Goal: Task Accomplishment & Management: Use online tool/utility

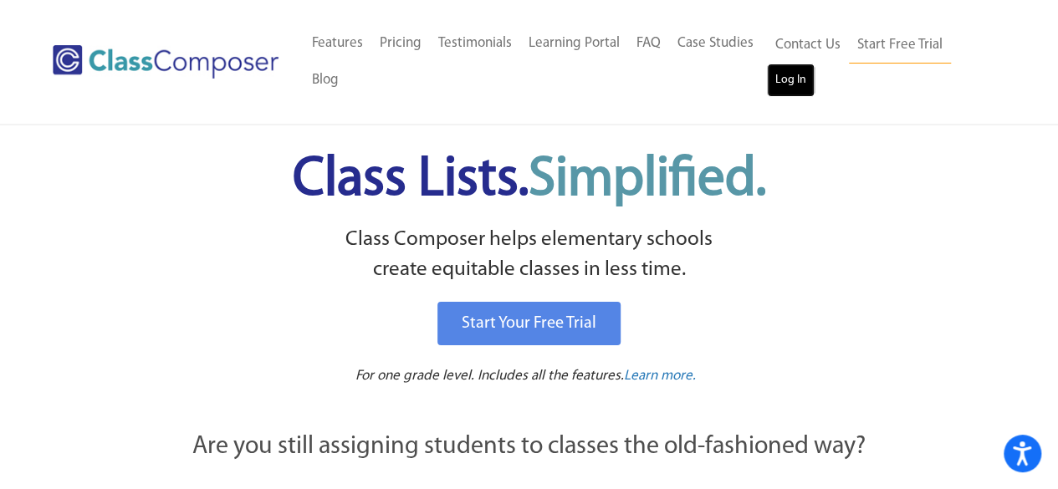
click at [781, 77] on link "Log In" at bounding box center [791, 80] width 48 height 33
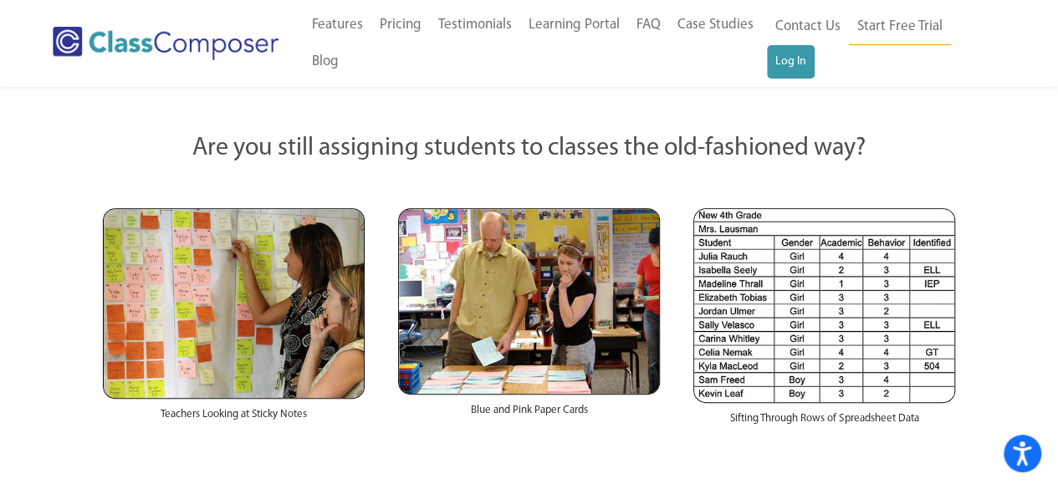
scroll to position [418, 0]
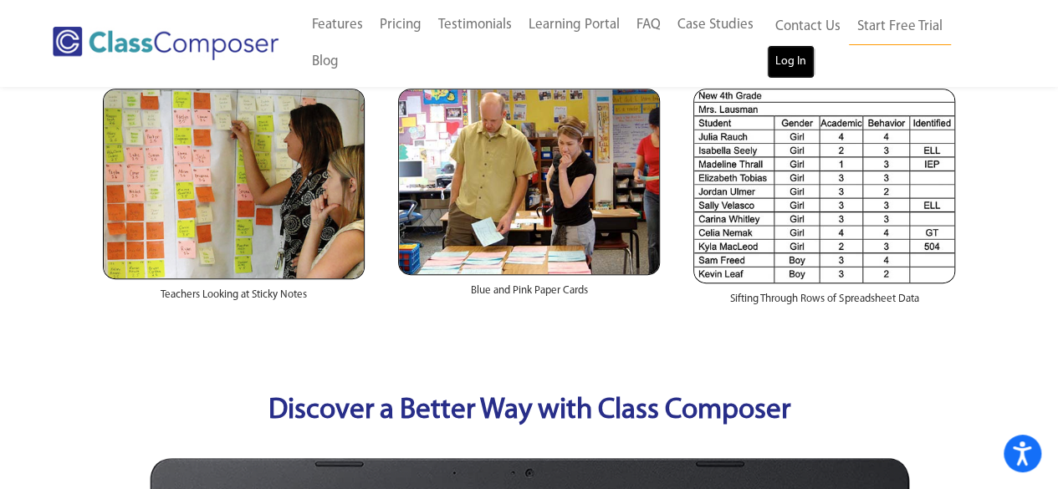
click at [786, 58] on link "Log In" at bounding box center [791, 61] width 48 height 33
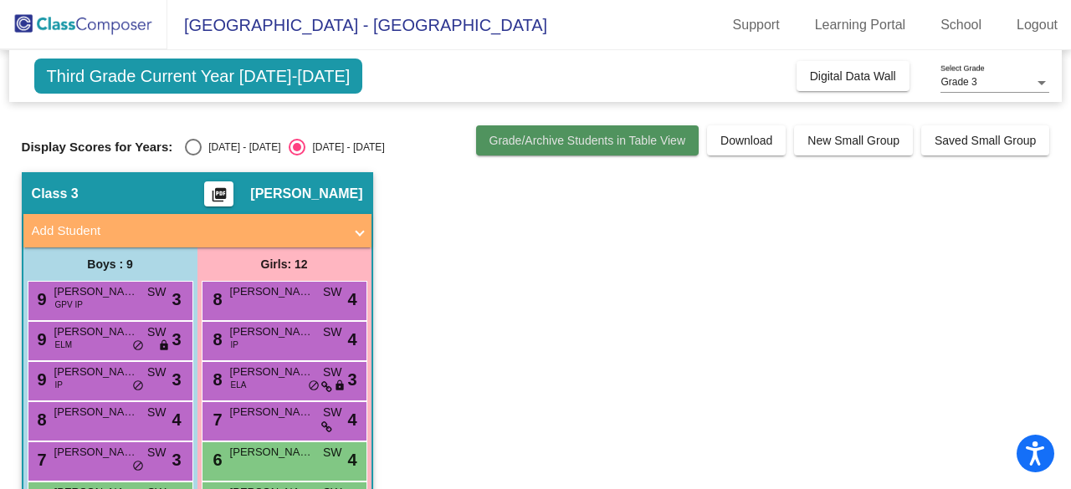
click at [566, 142] on span "Grade/Archive Students in Table View" at bounding box center [587, 140] width 197 height 13
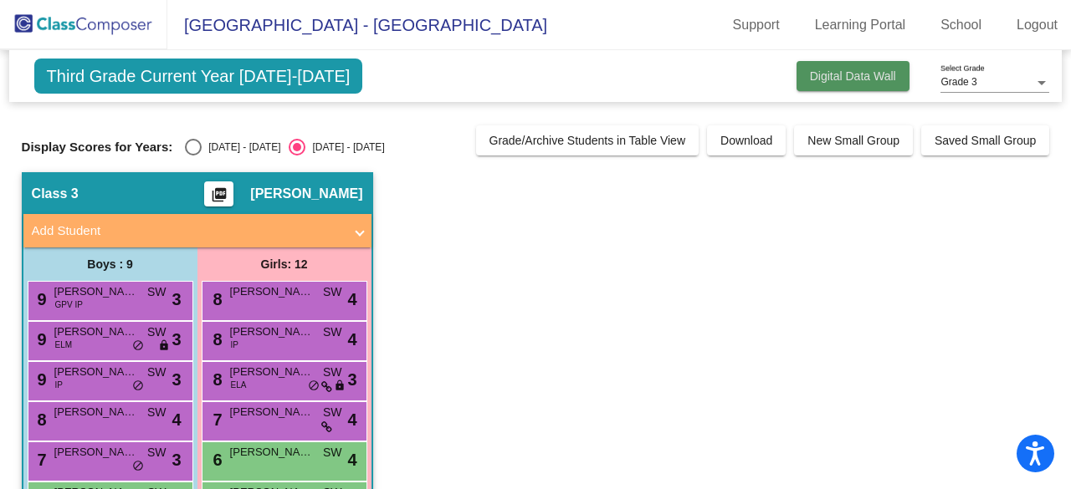
click at [843, 63] on button "Digital Data Wall" at bounding box center [852, 76] width 113 height 30
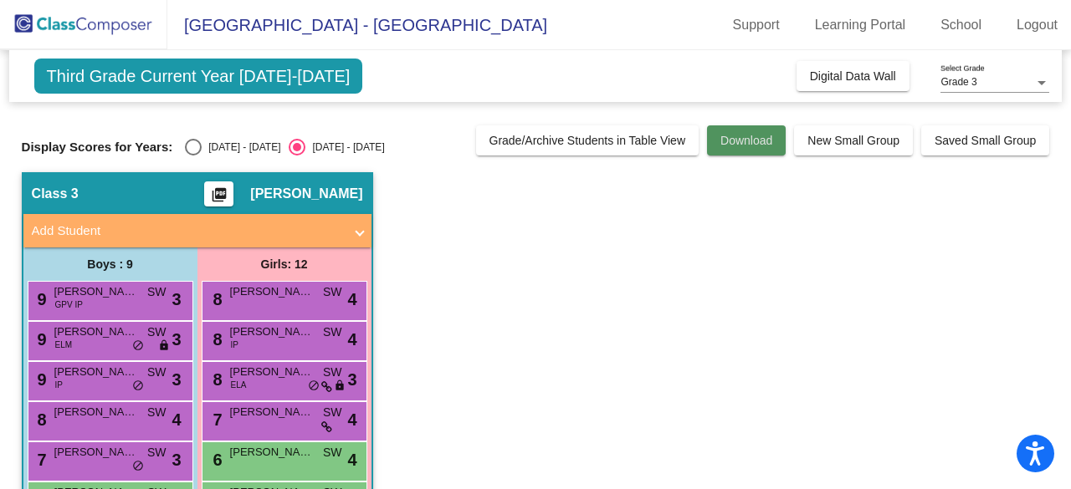
click at [724, 145] on span "Download" at bounding box center [746, 140] width 52 height 13
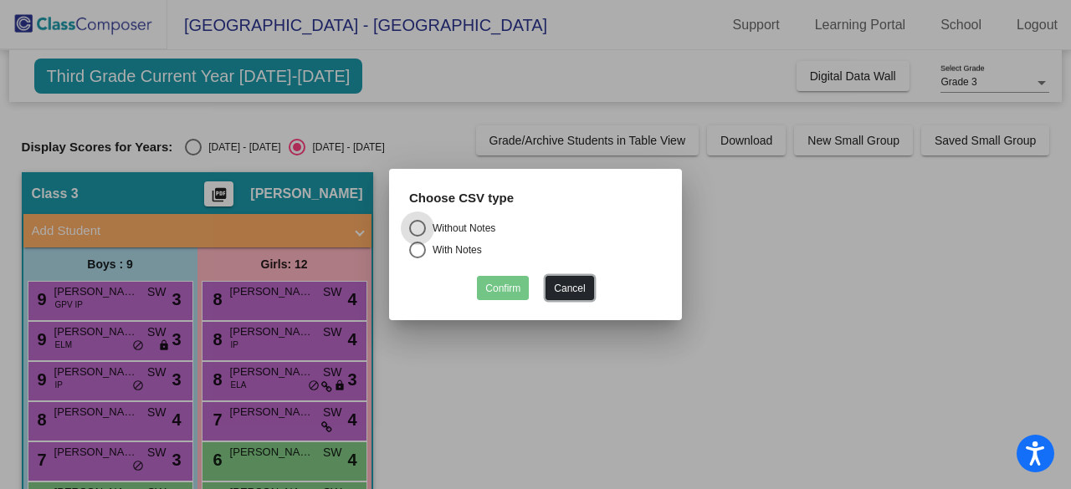
click at [561, 292] on button "Cancel" at bounding box center [569, 288] width 48 height 24
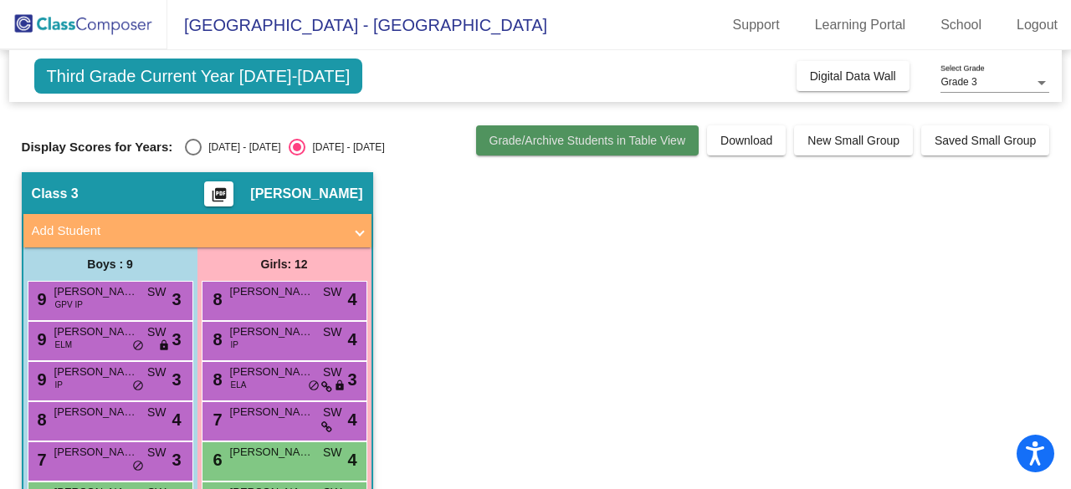
click at [591, 136] on span "Grade/Archive Students in Table View" at bounding box center [587, 140] width 197 height 13
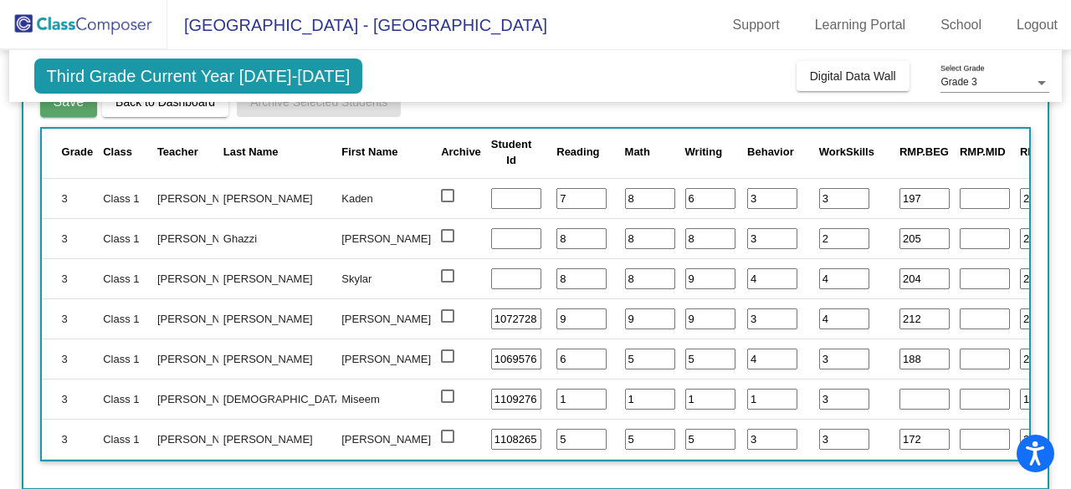
scroll to position [567, 0]
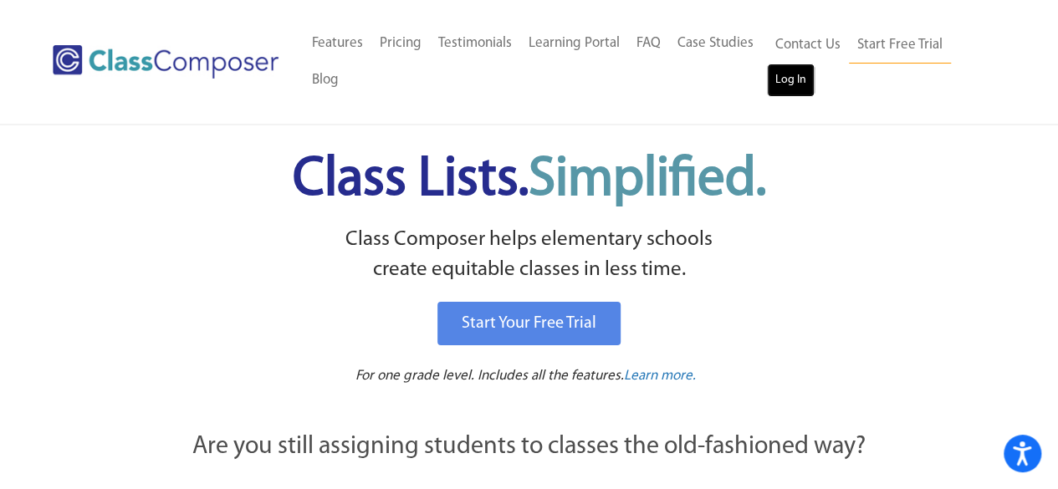
click at [801, 75] on link "Log In" at bounding box center [791, 80] width 48 height 33
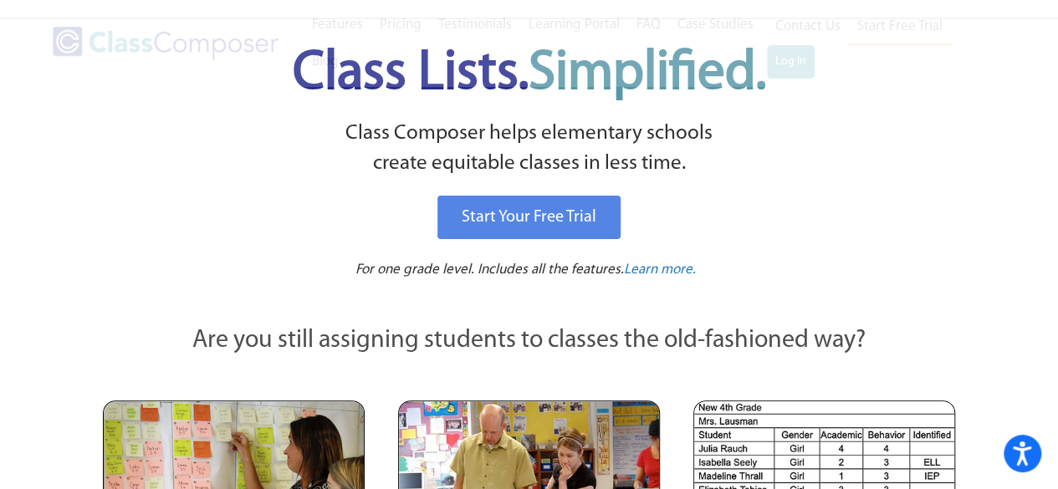
scroll to position [167, 0]
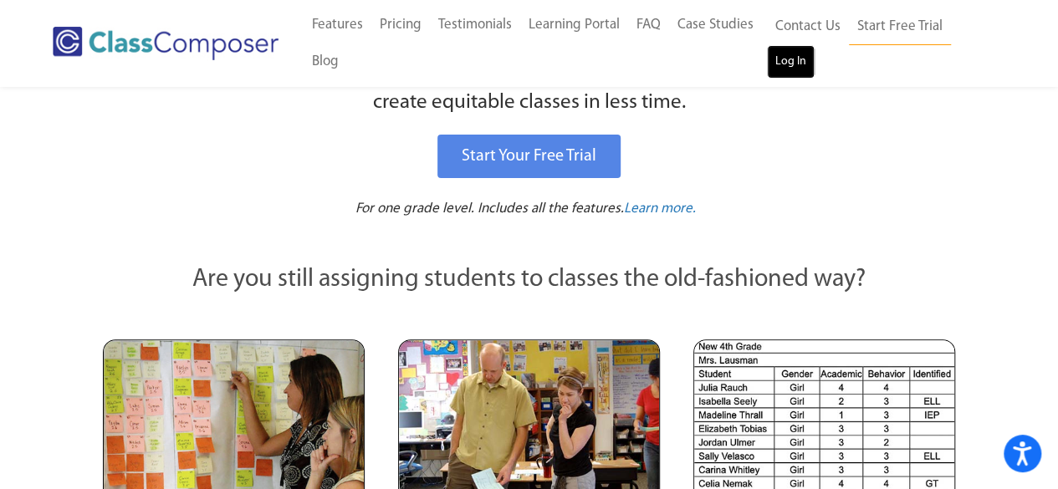
click at [790, 60] on link "Log In" at bounding box center [791, 61] width 48 height 33
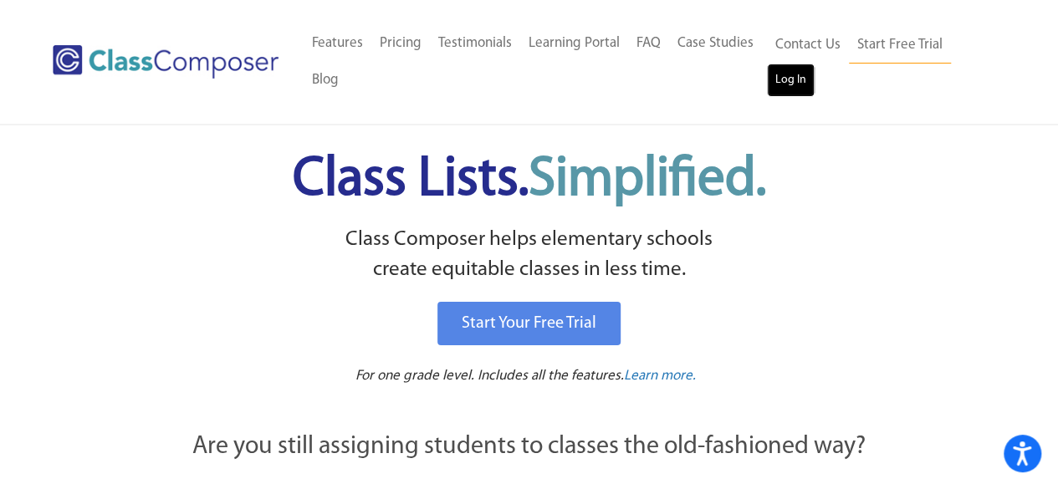
click at [800, 78] on link "Log In" at bounding box center [791, 80] width 48 height 33
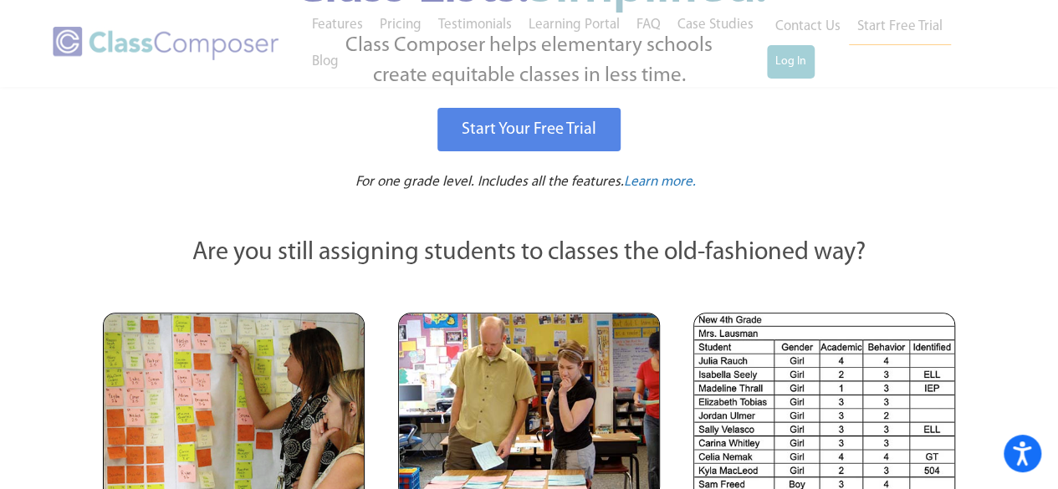
scroll to position [251, 0]
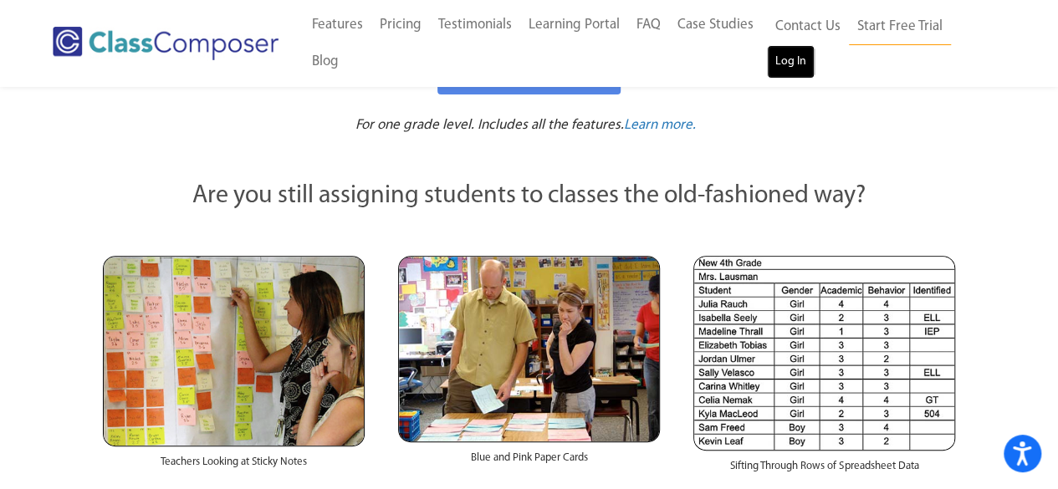
click at [801, 64] on link "Log In" at bounding box center [791, 61] width 48 height 33
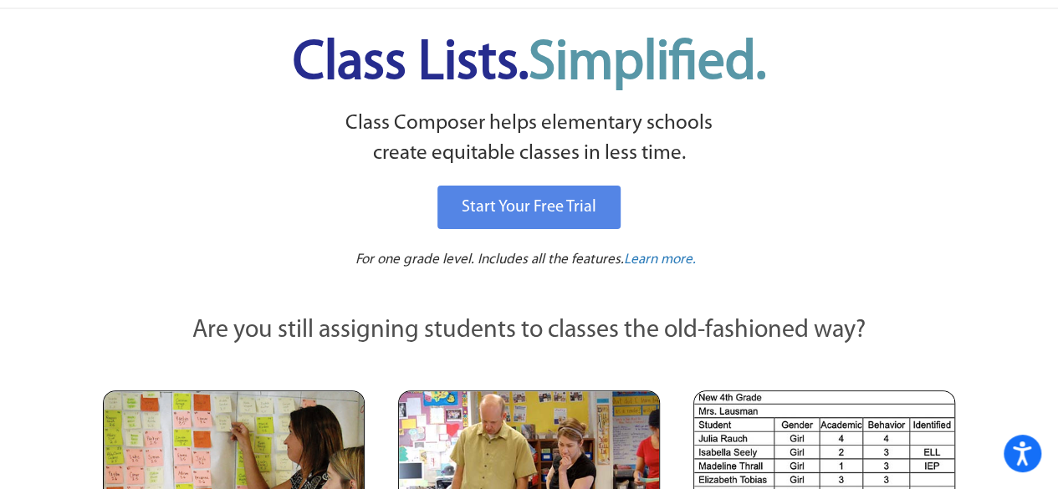
scroll to position [0, 0]
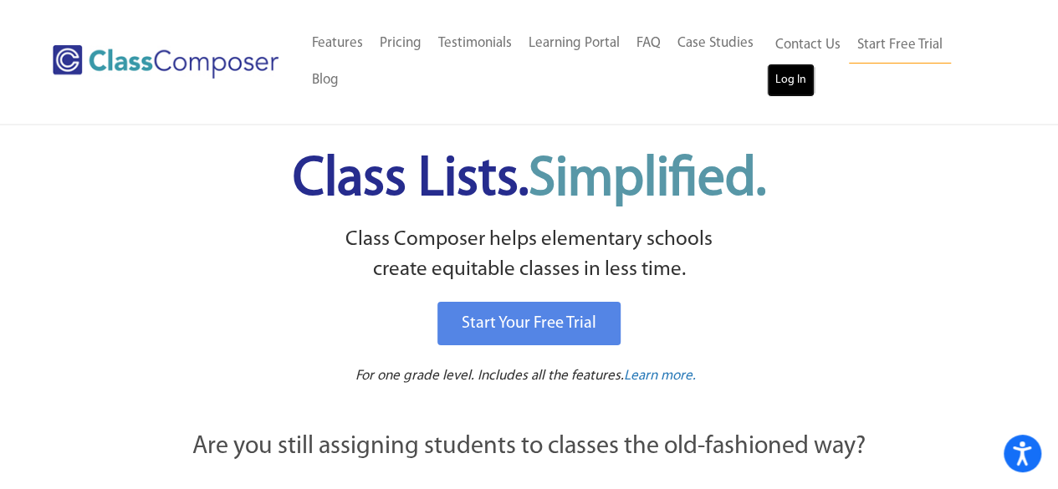
click at [793, 78] on link "Log In" at bounding box center [791, 80] width 48 height 33
